Goal: Transaction & Acquisition: Purchase product/service

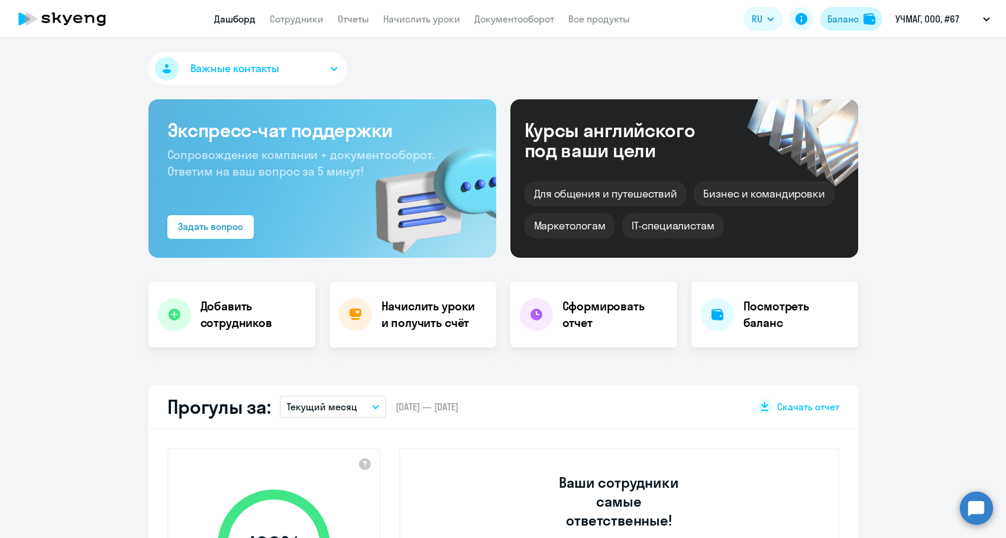
click at [867, 24] on img at bounding box center [870, 19] width 12 height 12
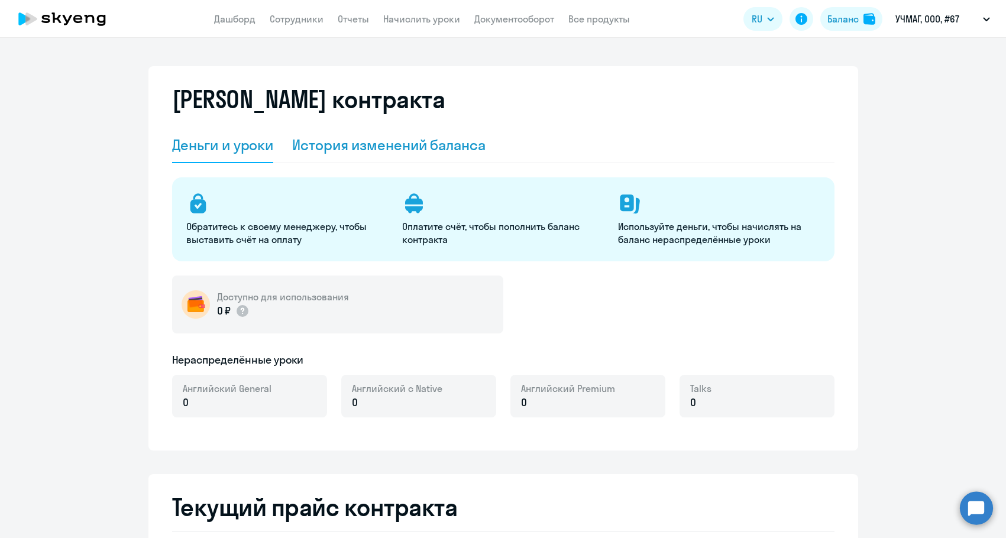
select select "english_adult_not_native_speaker"
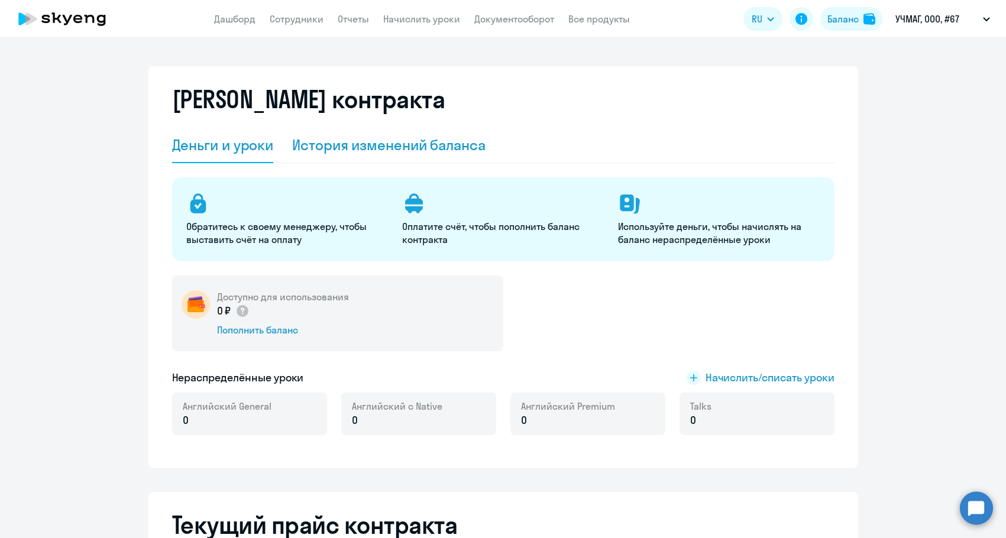
click at [422, 134] on div "История изменений баланса" at bounding box center [388, 146] width 193 height 36
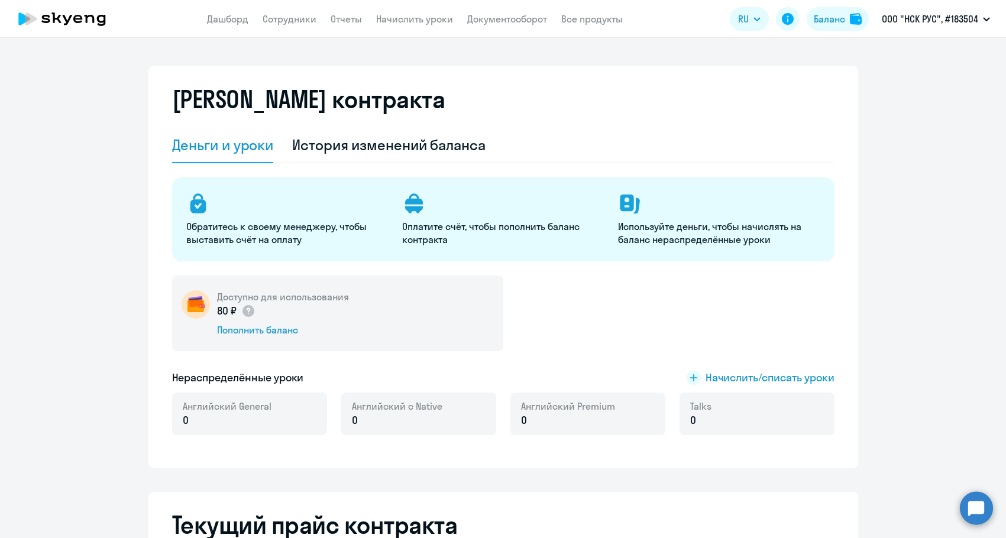
select select "english_adult_not_native_speaker"
click at [253, 330] on div "Пополнить баланс" at bounding box center [283, 330] width 132 height 13
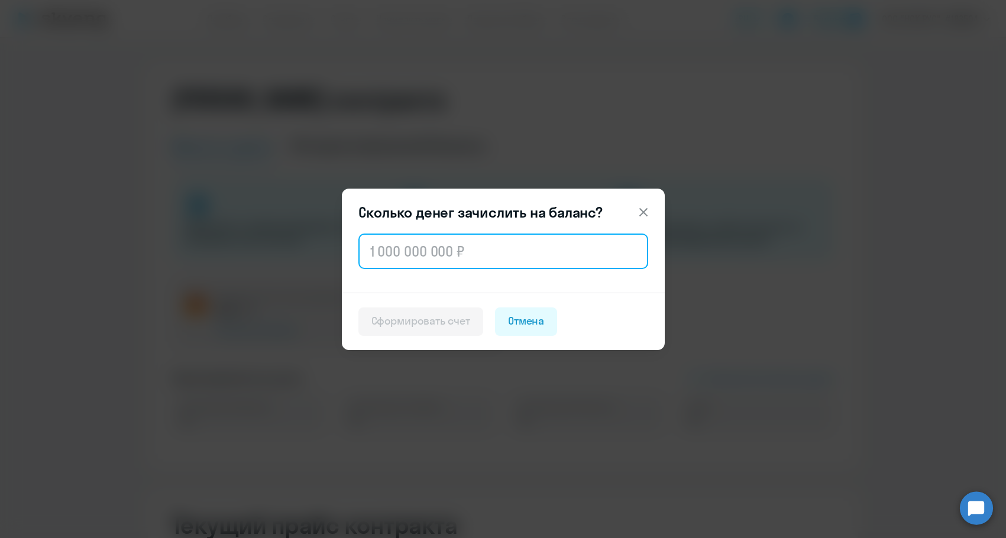
click at [398, 235] on input "text" at bounding box center [504, 252] width 290 height 36
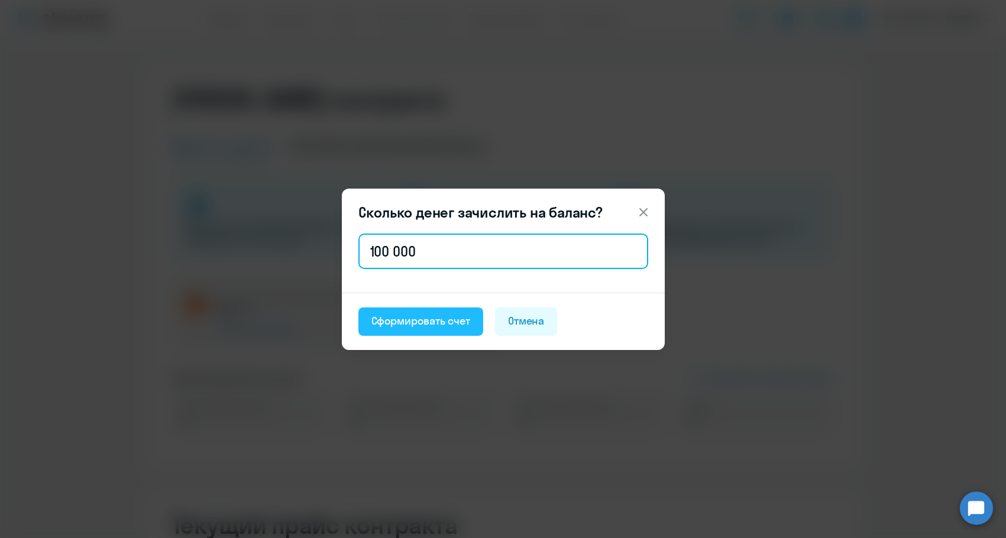
type input "100 000"
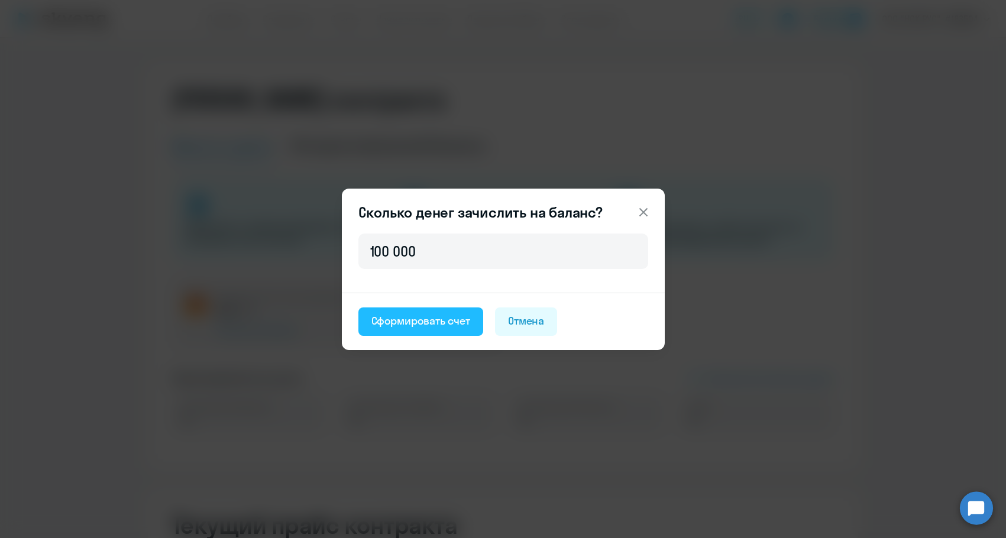
click at [401, 312] on button "Сформировать счет" at bounding box center [421, 322] width 125 height 28
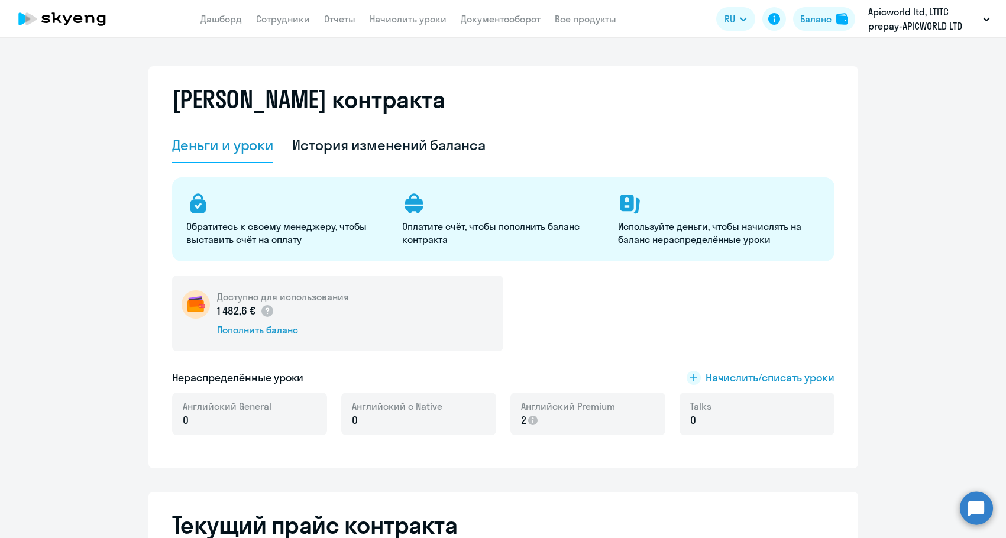
select select "english_adult_not_native_speaker"
click at [279, 321] on div "1 482,6 € Пополнить баланс" at bounding box center [283, 320] width 132 height 33
click at [276, 333] on div "Пополнить баланс" at bounding box center [283, 330] width 132 height 13
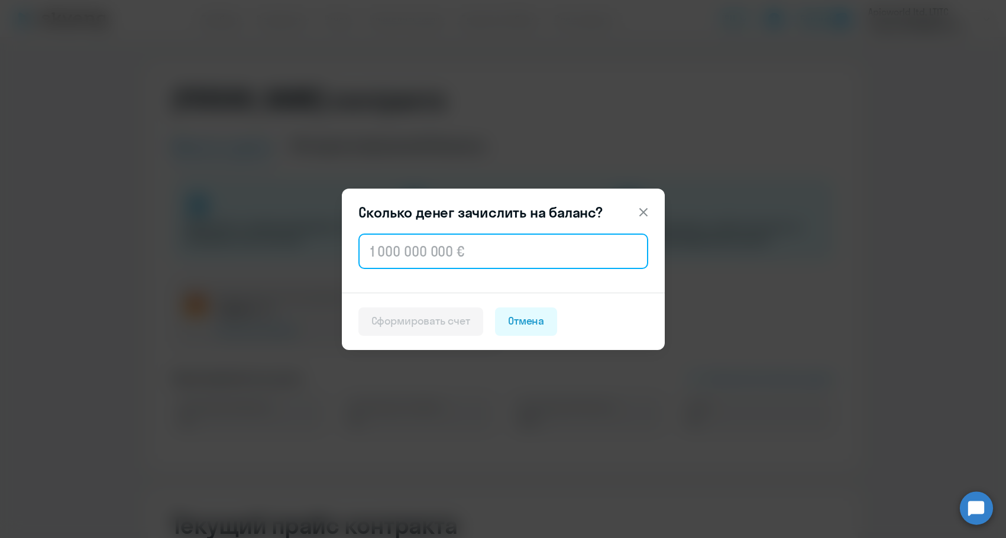
click at [412, 260] on input "text" at bounding box center [504, 252] width 290 height 36
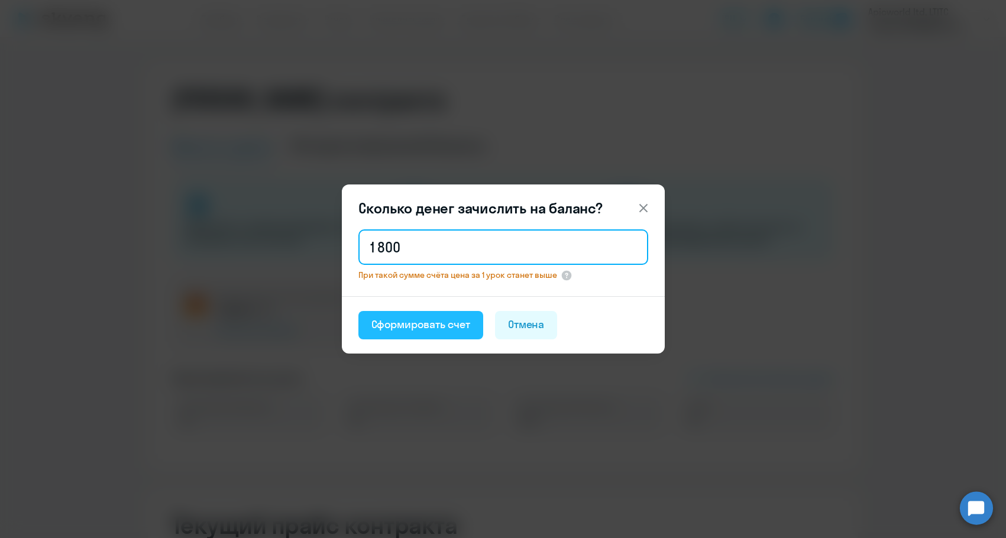
type input "1 800"
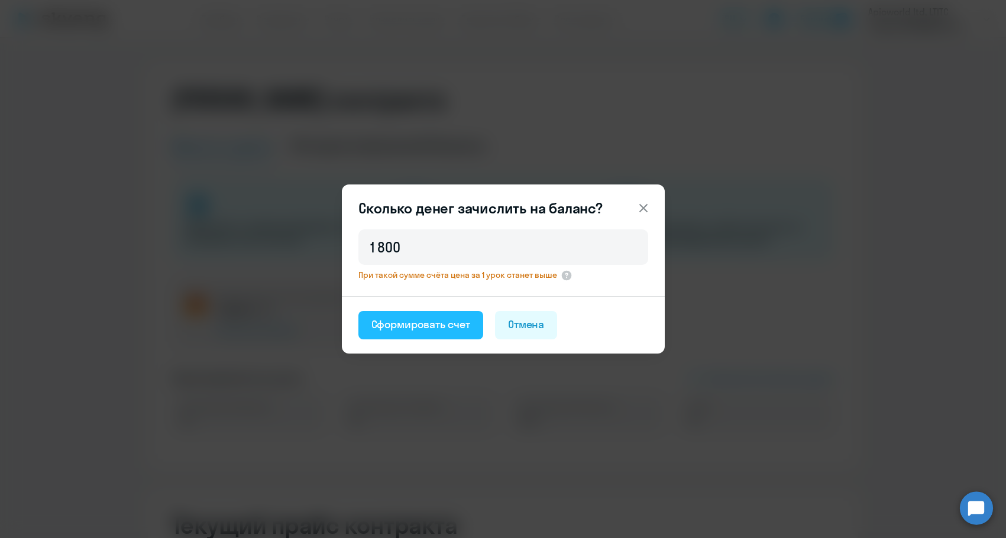
click at [381, 315] on button "Сформировать счет" at bounding box center [421, 325] width 125 height 28
